Goal: Information Seeking & Learning: Find specific fact

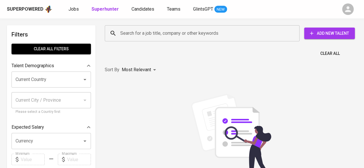
click at [183, 39] on div "Search for a job title, company or other keywords" at bounding box center [202, 33] width 195 height 16
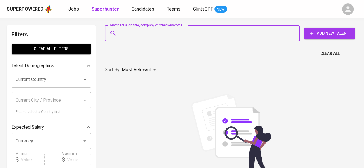
paste input "PT Win Wahana Cipta Marga"
type input "PT Win Wahana Cipta Marga"
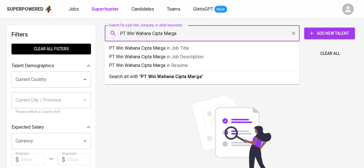
click at [187, 37] on input "PT Win Wahana Cipta Marga" at bounding box center [204, 33] width 170 height 11
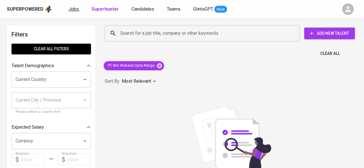
click at [75, 11] on span "Jobs" at bounding box center [74, 8] width 10 height 5
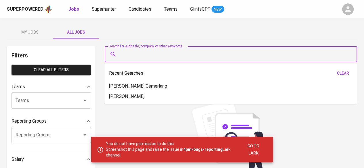
paste input "PT Win Wahana Cipta Marga"
click at [176, 56] on input "PT Win Wahana Cipta Marga" at bounding box center [232, 54] width 227 height 11
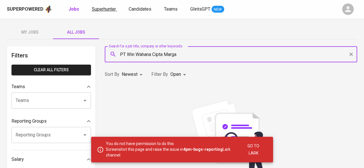
type input "PT Win Wahana Cipta Marga"
click at [107, 8] on span "Superhunter" at bounding box center [104, 8] width 24 height 5
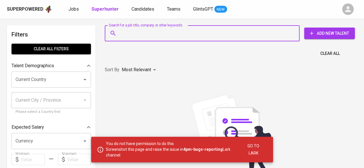
paste input "PT Win Wahana Cipta Marga"
type input "PT Win Wahana Cipta Marga"
click at [158, 31] on input "PT Win Wahana Cipta Marga" at bounding box center [204, 33] width 170 height 11
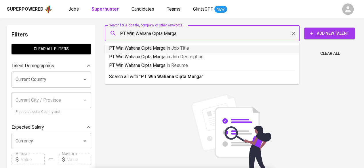
click at [170, 47] on span "in Job Title" at bounding box center [178, 47] width 22 height 5
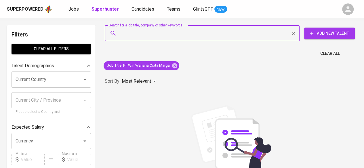
click at [139, 37] on input "Search for a job title, company or other keywords" at bounding box center [204, 33] width 170 height 11
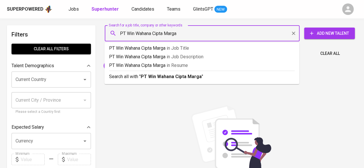
drag, startPoint x: 127, startPoint y: 31, endPoint x: 115, endPoint y: 29, distance: 12.9
click at [115, 29] on div "PT Win Wahana Cipta Marga Search for a job title, company or other keywords" at bounding box center [202, 33] width 195 height 16
type input "Win Wahana Cipta Marga"
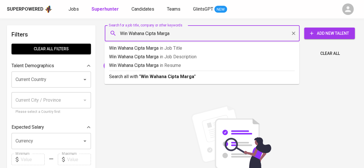
click at [285, 35] on input "Win Wahana Cipta Marga" at bounding box center [204, 33] width 170 height 11
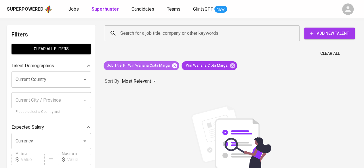
click at [176, 65] on icon at bounding box center [174, 65] width 5 height 5
